Goal: Task Accomplishment & Management: Use online tool/utility

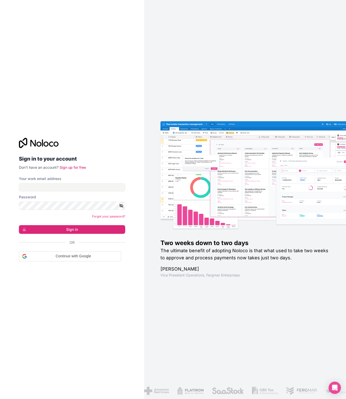
type input "**********"
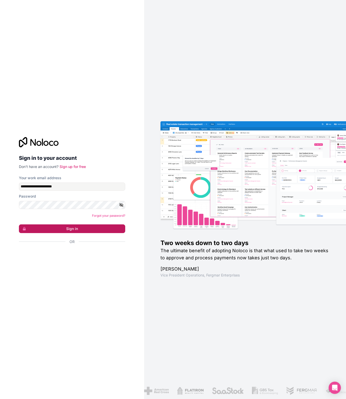
click at [68, 226] on button "Sign in" at bounding box center [72, 229] width 106 height 9
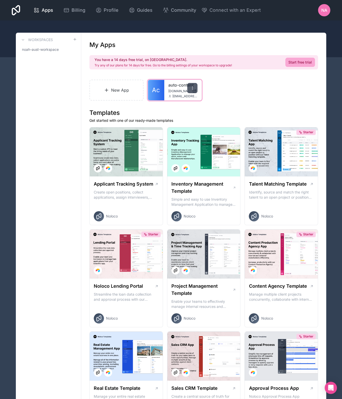
click at [195, 88] on div at bounding box center [192, 88] width 10 height 10
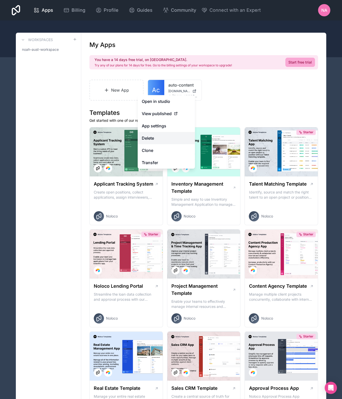
click at [168, 138] on button "Delete" at bounding box center [166, 138] width 57 height 12
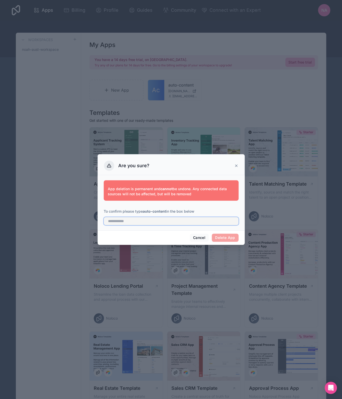
click at [200, 221] on input "text" at bounding box center [171, 221] width 135 height 8
type input "**********"
click at [219, 236] on button "Delete App" at bounding box center [225, 238] width 27 height 8
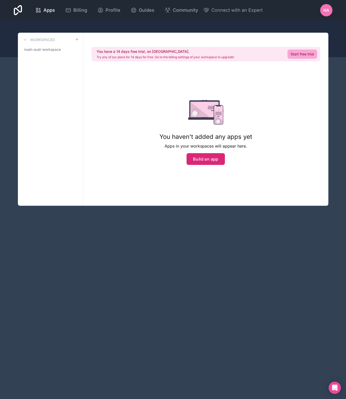
click at [208, 159] on button "Build an app" at bounding box center [205, 159] width 38 height 12
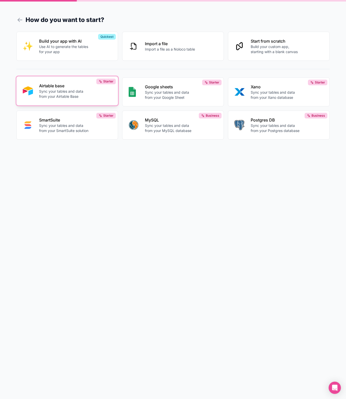
click at [81, 90] on p "Sync your tables and data from your Airtable Base" at bounding box center [65, 94] width 52 height 10
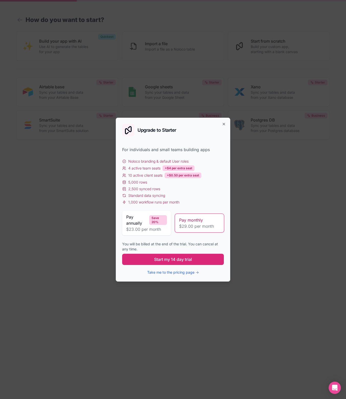
click at [196, 260] on button "Start my 14 day trial" at bounding box center [173, 259] width 102 height 11
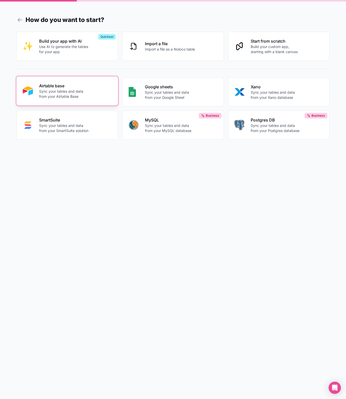
click at [69, 89] on div "Airtable base Sync your tables and data from your Airtable Base" at bounding box center [75, 91] width 73 height 16
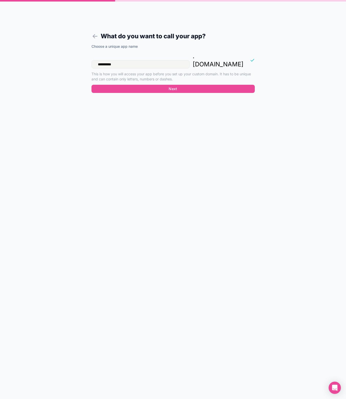
drag, startPoint x: 119, startPoint y: 54, endPoint x: 76, endPoint y: 54, distance: 43.7
click at [76, 54] on form "**********" at bounding box center [173, 205] width 196 height 387
type input "**********"
click at [122, 85] on button "Next" at bounding box center [172, 89] width 163 height 8
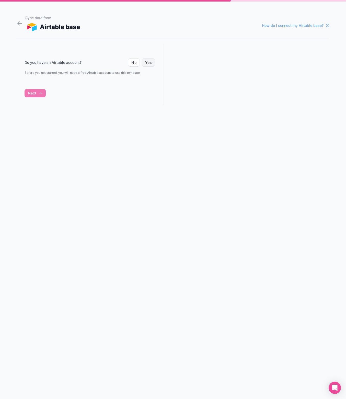
click at [146, 65] on button "Yes" at bounding box center [148, 62] width 13 height 8
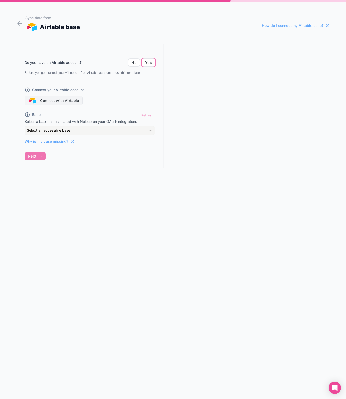
click at [61, 100] on button "Connect with Airtable" at bounding box center [54, 101] width 58 height 10
click at [143, 115] on div "Refresh" at bounding box center [147, 115] width 16 height 7
click at [72, 142] on icon at bounding box center [72, 142] width 0 height 1
click at [66, 101] on button "Connect with Airtable" at bounding box center [54, 101] width 58 height 10
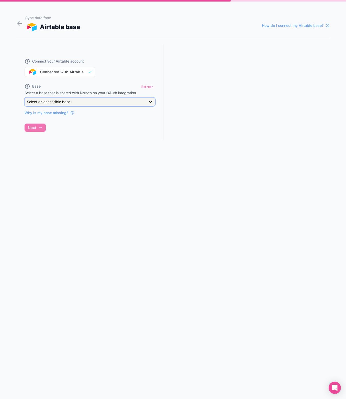
click at [136, 105] on div "Select an accessible base" at bounding box center [90, 102] width 130 height 8
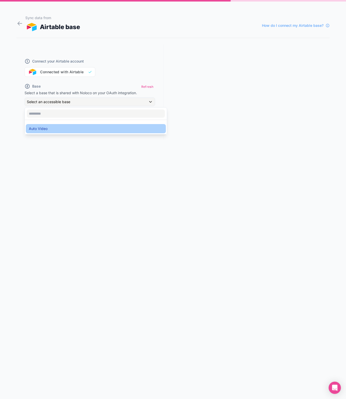
click at [105, 127] on div "Auto Video" at bounding box center [96, 129] width 134 height 6
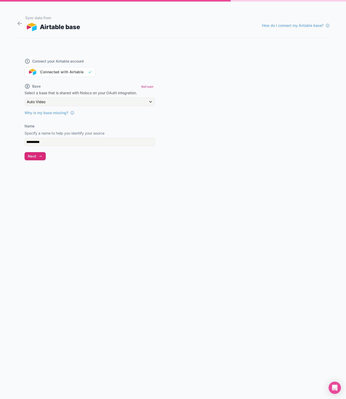
click at [39, 155] on icon "button" at bounding box center [40, 156] width 4 height 4
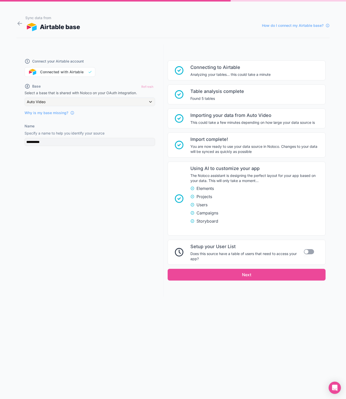
click at [312, 252] on button "Use setting" at bounding box center [309, 251] width 10 height 5
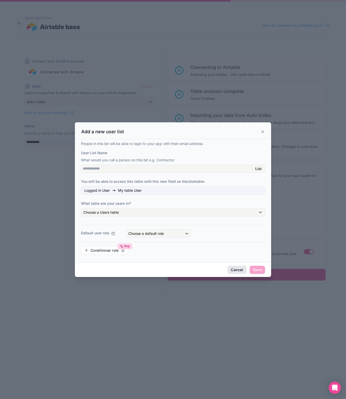
click at [230, 269] on button "Cancel" at bounding box center [236, 270] width 19 height 8
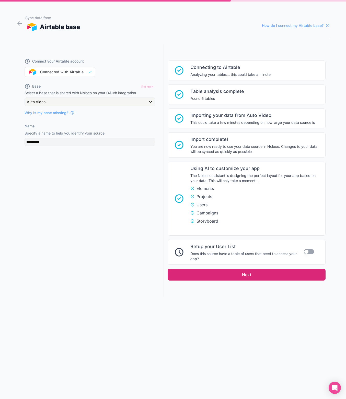
click at [285, 270] on button "Next" at bounding box center [247, 275] width 158 height 12
